Goal: Find contact information: Find contact information

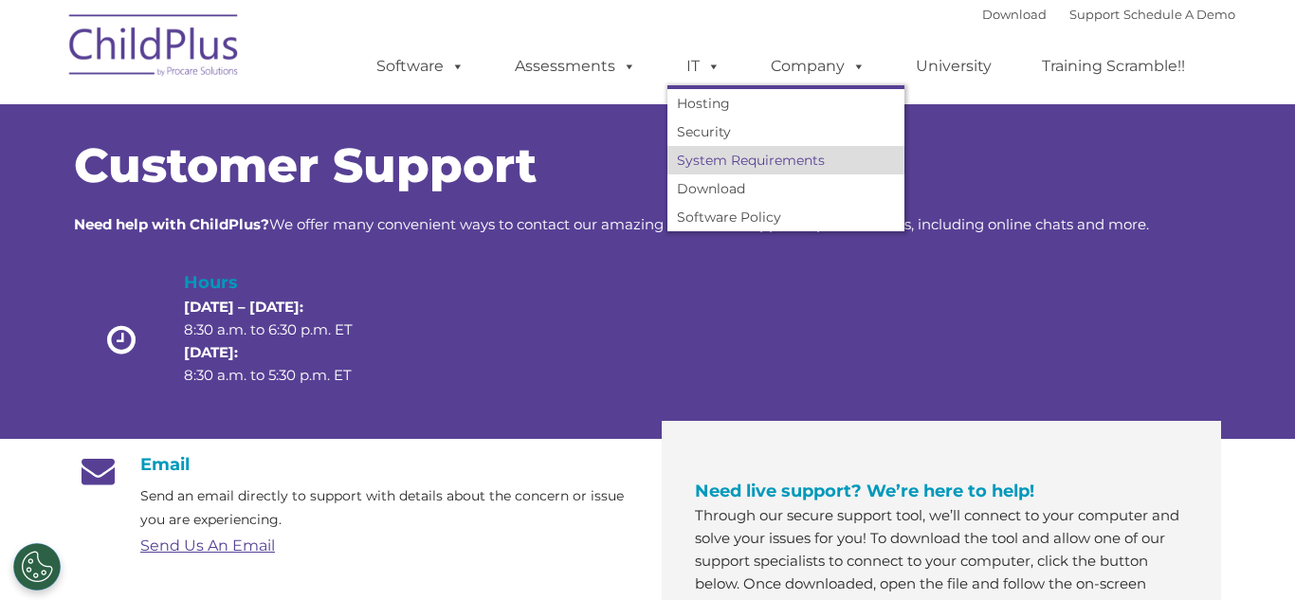
click at [724, 166] on link "System Requirements" at bounding box center [786, 160] width 237 height 28
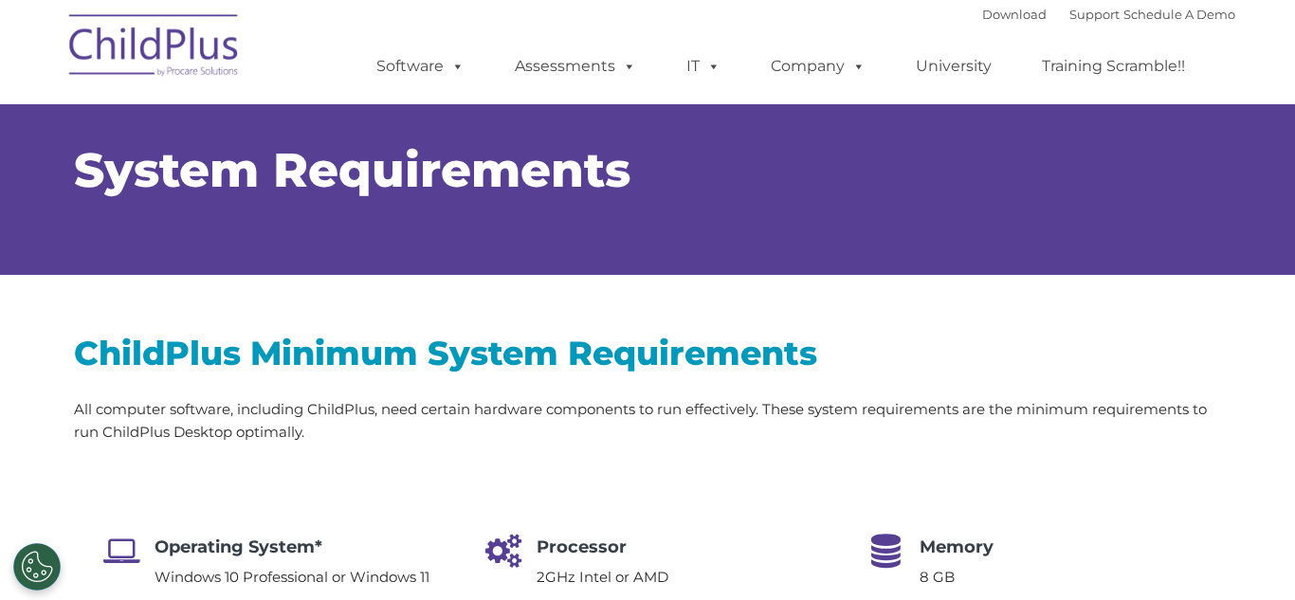
type input ""
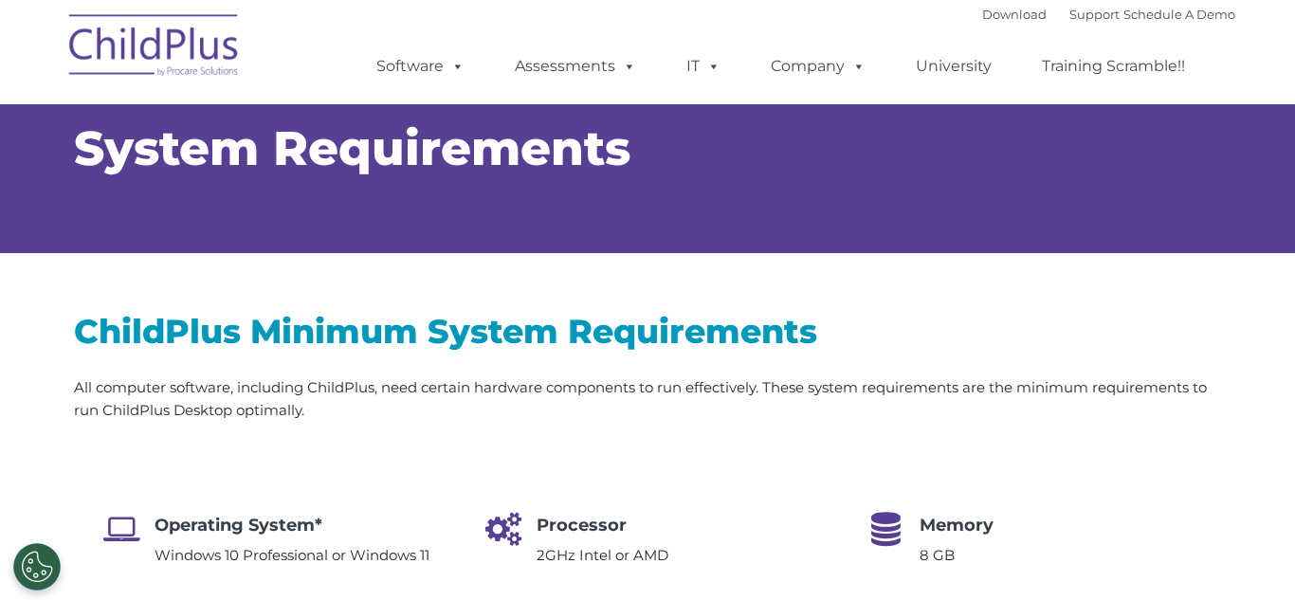
select select "MEDIUM"
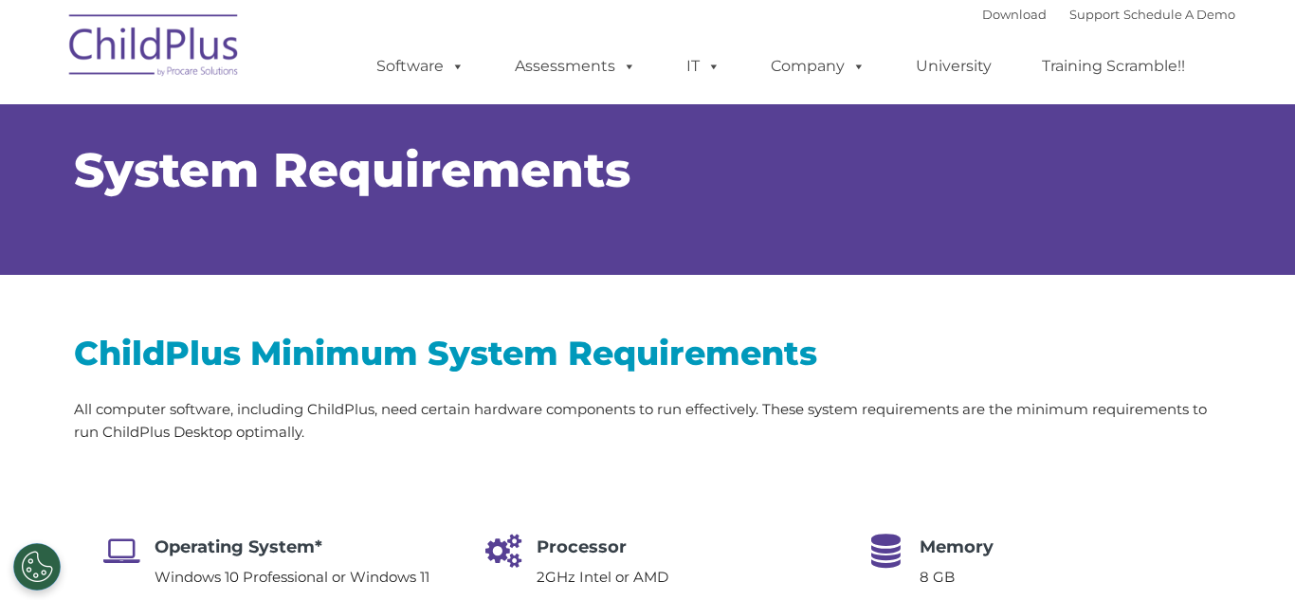
drag, startPoint x: 1294, startPoint y: 88, endPoint x: 1294, endPoint y: 64, distance: 23.7
click at [1086, 19] on link "Support" at bounding box center [1095, 14] width 50 height 15
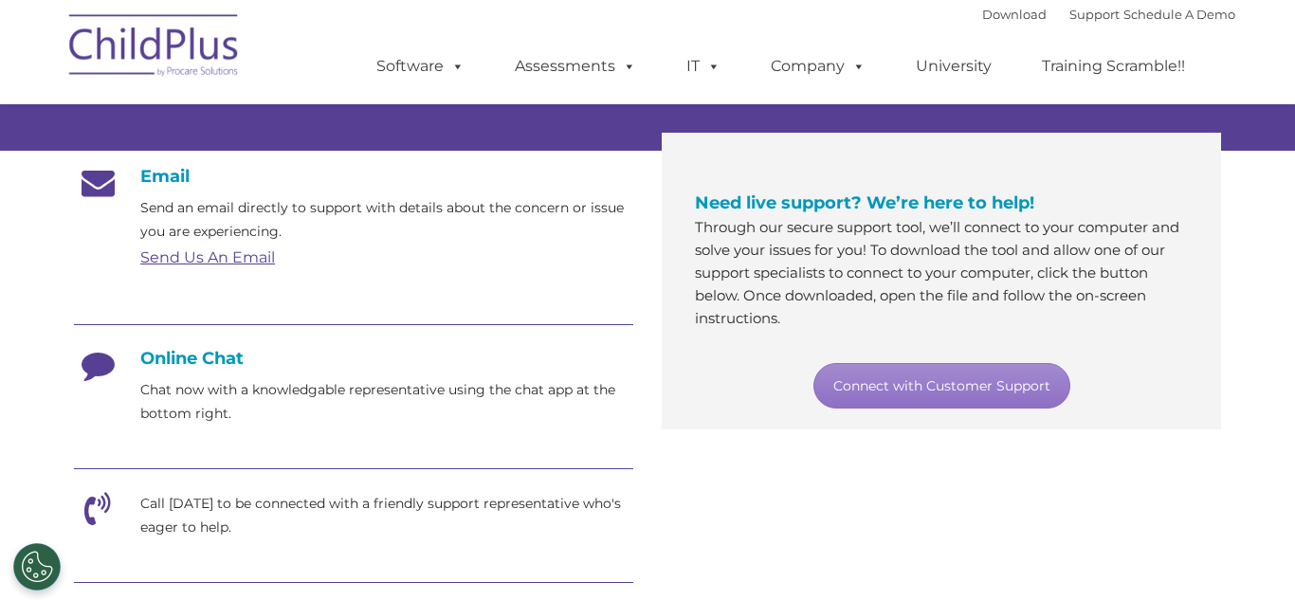
scroll to position [284, 0]
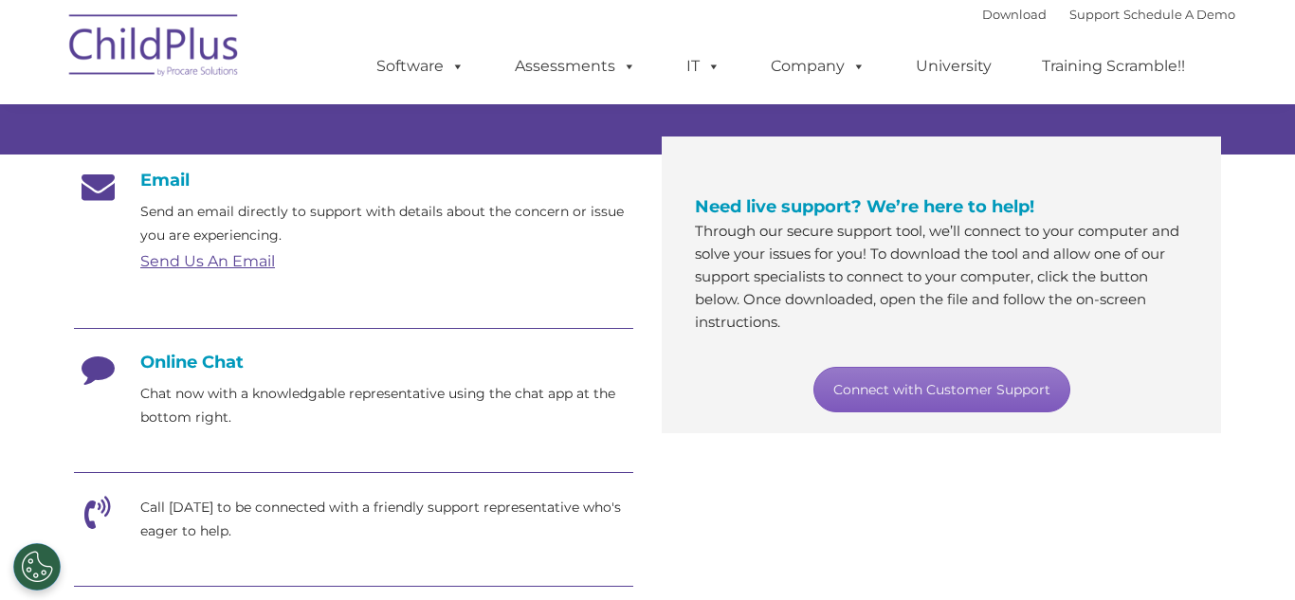
click at [967, 397] on link "Connect with Customer Support" at bounding box center [942, 390] width 257 height 46
click at [172, 359] on h4 "Online Chat" at bounding box center [353, 362] width 559 height 21
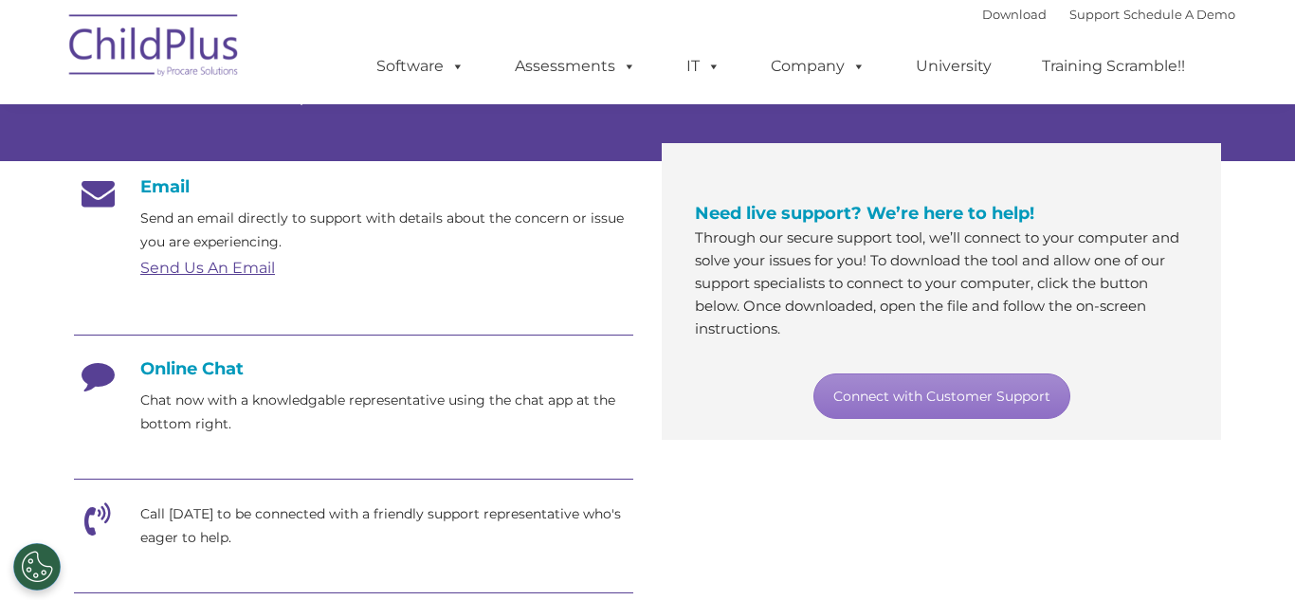
scroll to position [295, 0]
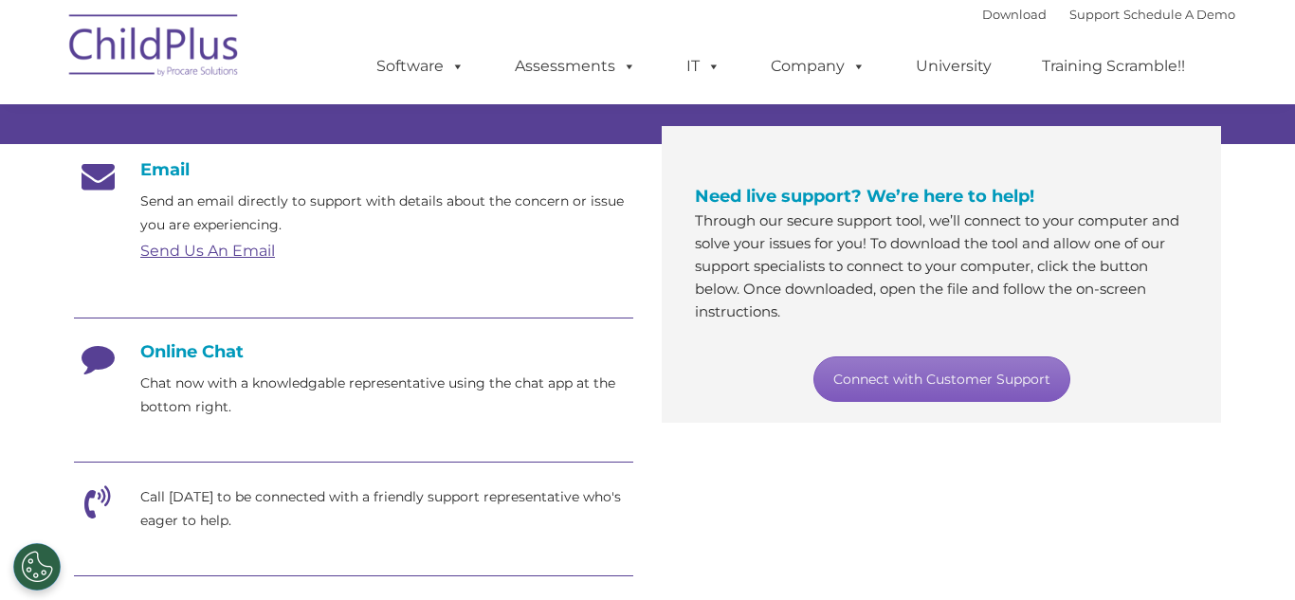
click at [927, 383] on link "Connect with Customer Support" at bounding box center [942, 380] width 257 height 46
click at [891, 384] on link "Connect with Customer Support" at bounding box center [942, 380] width 257 height 46
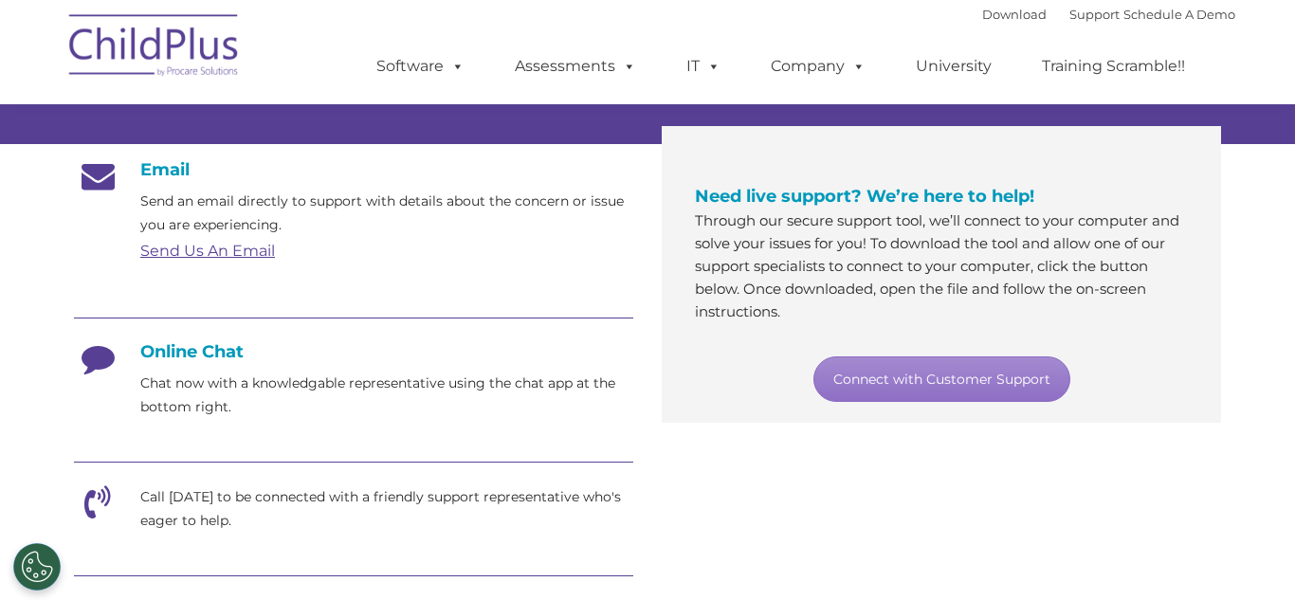
click at [218, 255] on link "Send Us An Email" at bounding box center [207, 251] width 135 height 18
